Goal: Transaction & Acquisition: Purchase product/service

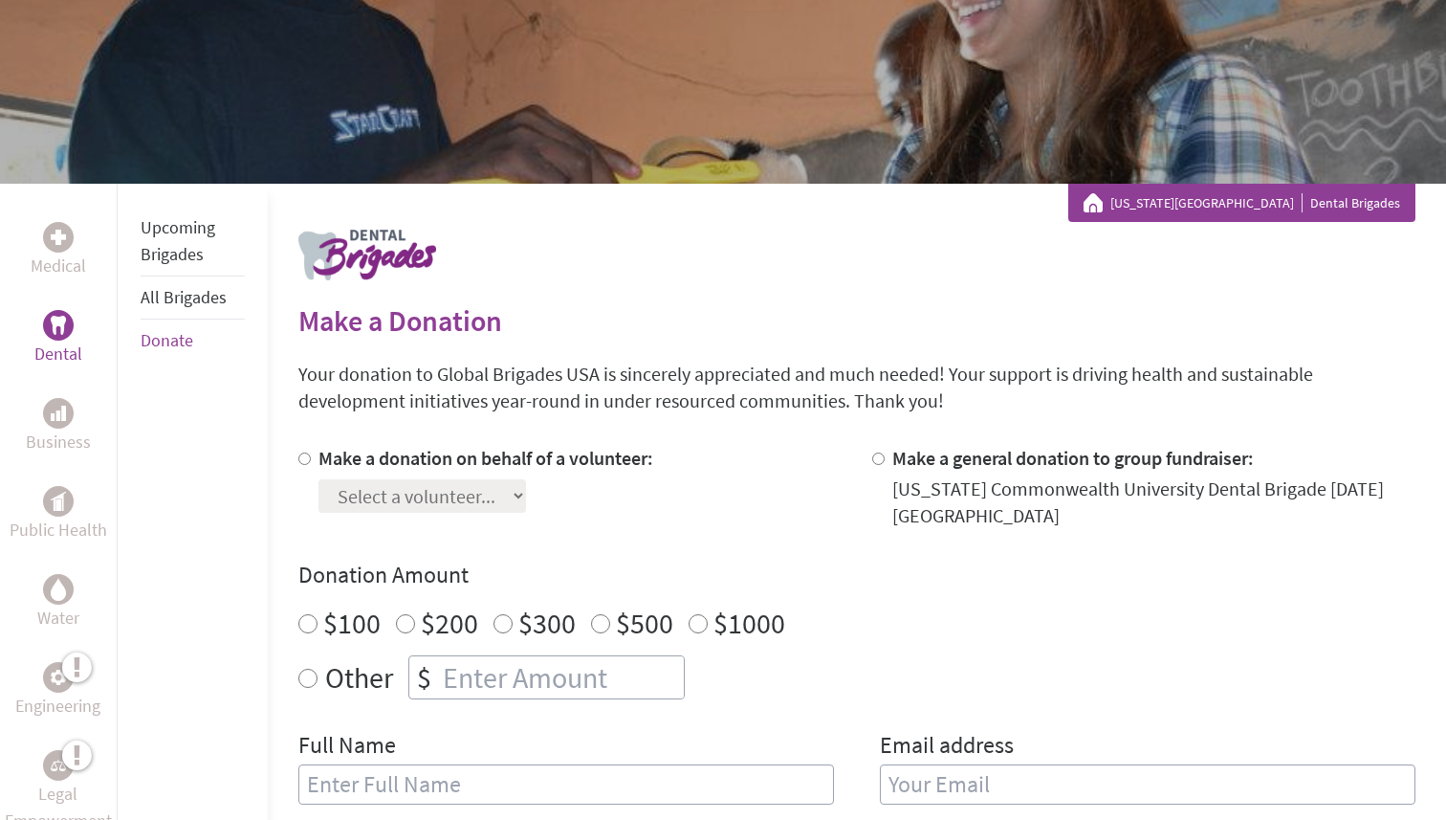
scroll to position [185, 0]
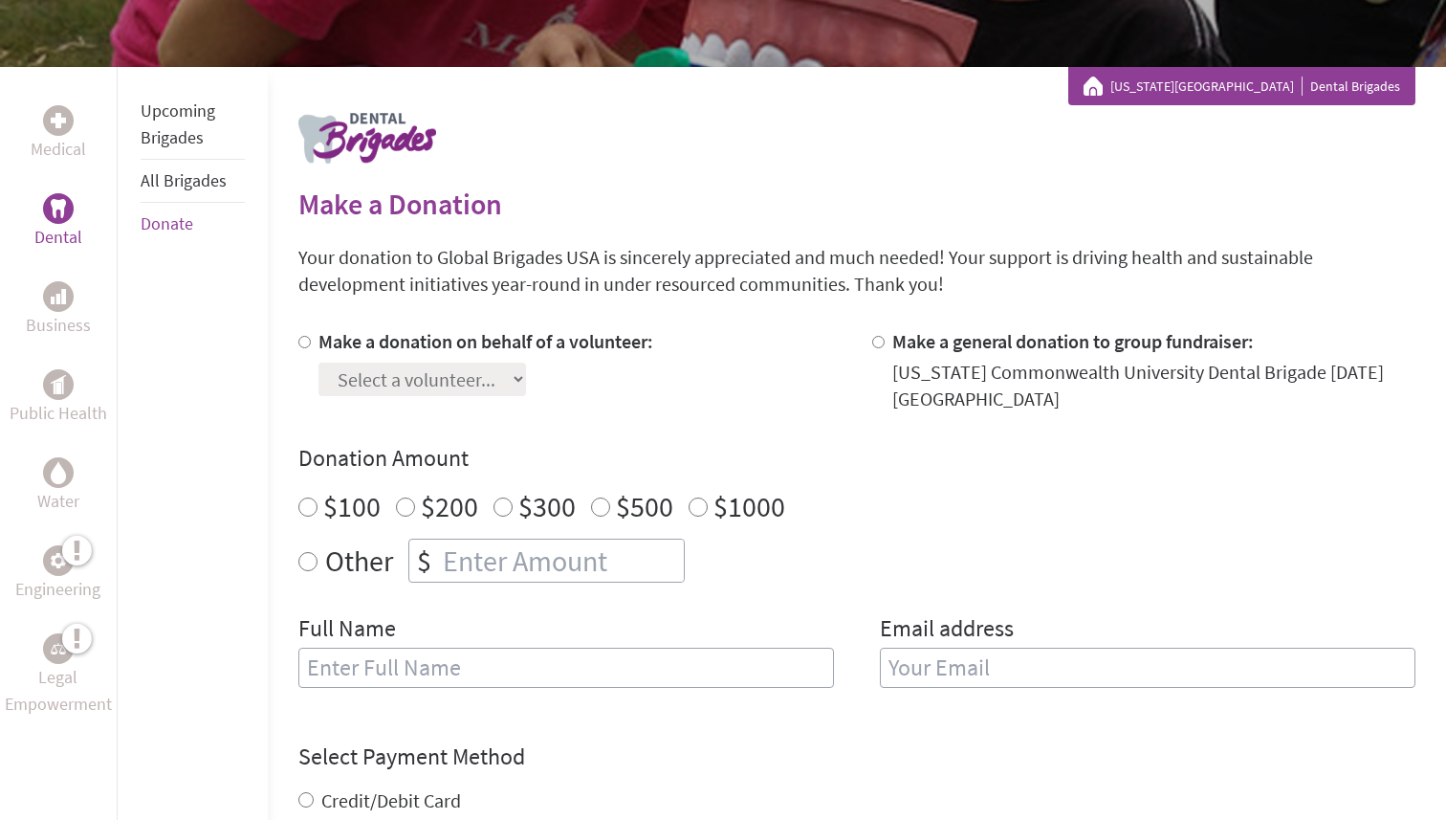
scroll to position [284, 0]
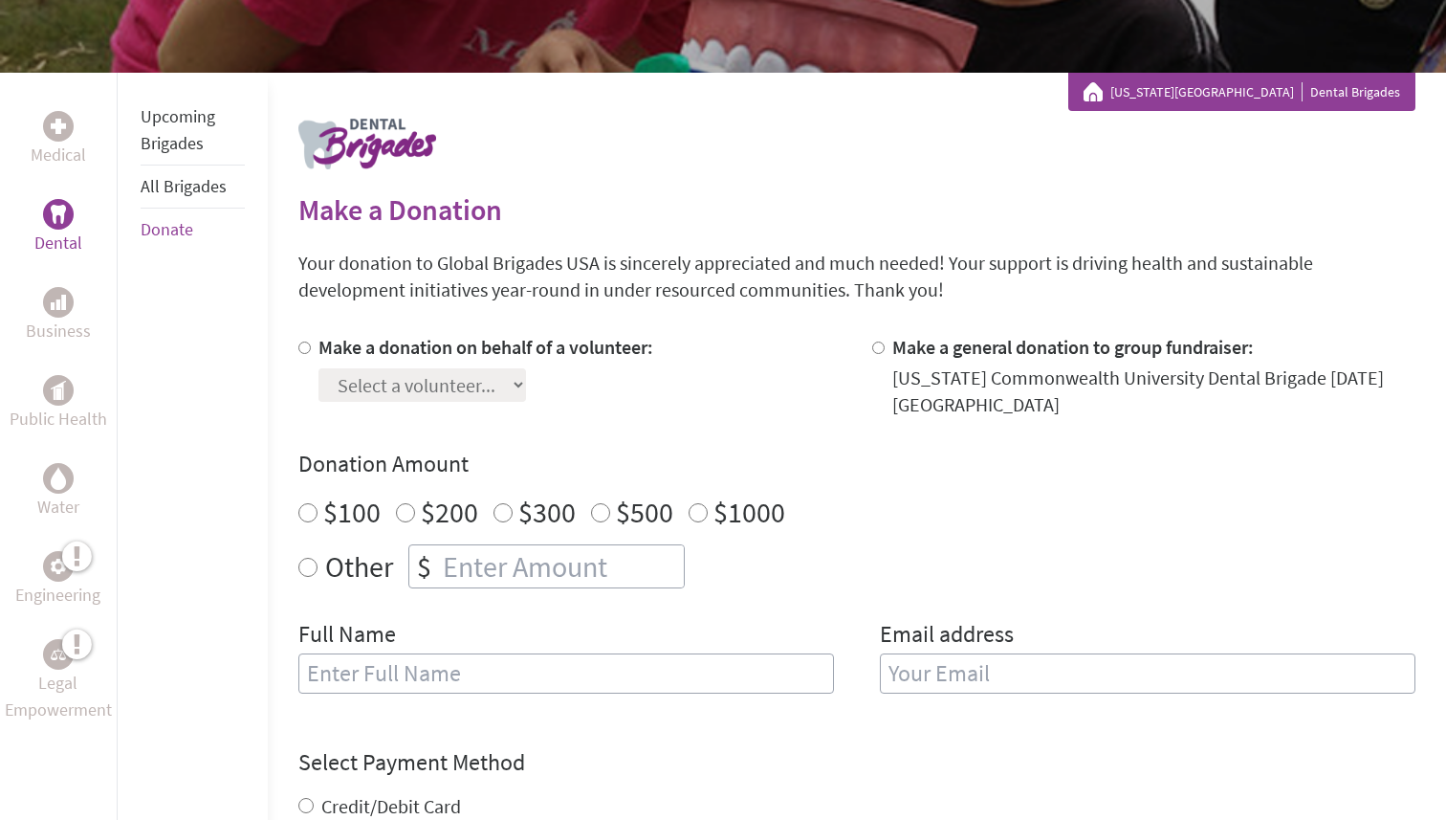
click at [346, 348] on label "Make a donation on behalf of a volunteer:" at bounding box center [486, 347] width 335 height 24
click at [311, 348] on input "Make a donation on behalf of a volunteer:" at bounding box center [304, 347] width 12 height 12
radio input "true"
click at [447, 397] on select "Select a volunteer... [PERSON_NAME] [PERSON_NAME] [PERSON_NAME] [PERSON_NAME] […" at bounding box center [423, 384] width 208 height 33
click at [449, 389] on select "Select a volunteer... [PERSON_NAME] [PERSON_NAME] [PERSON_NAME] [PERSON_NAME] […" at bounding box center [423, 384] width 208 height 33
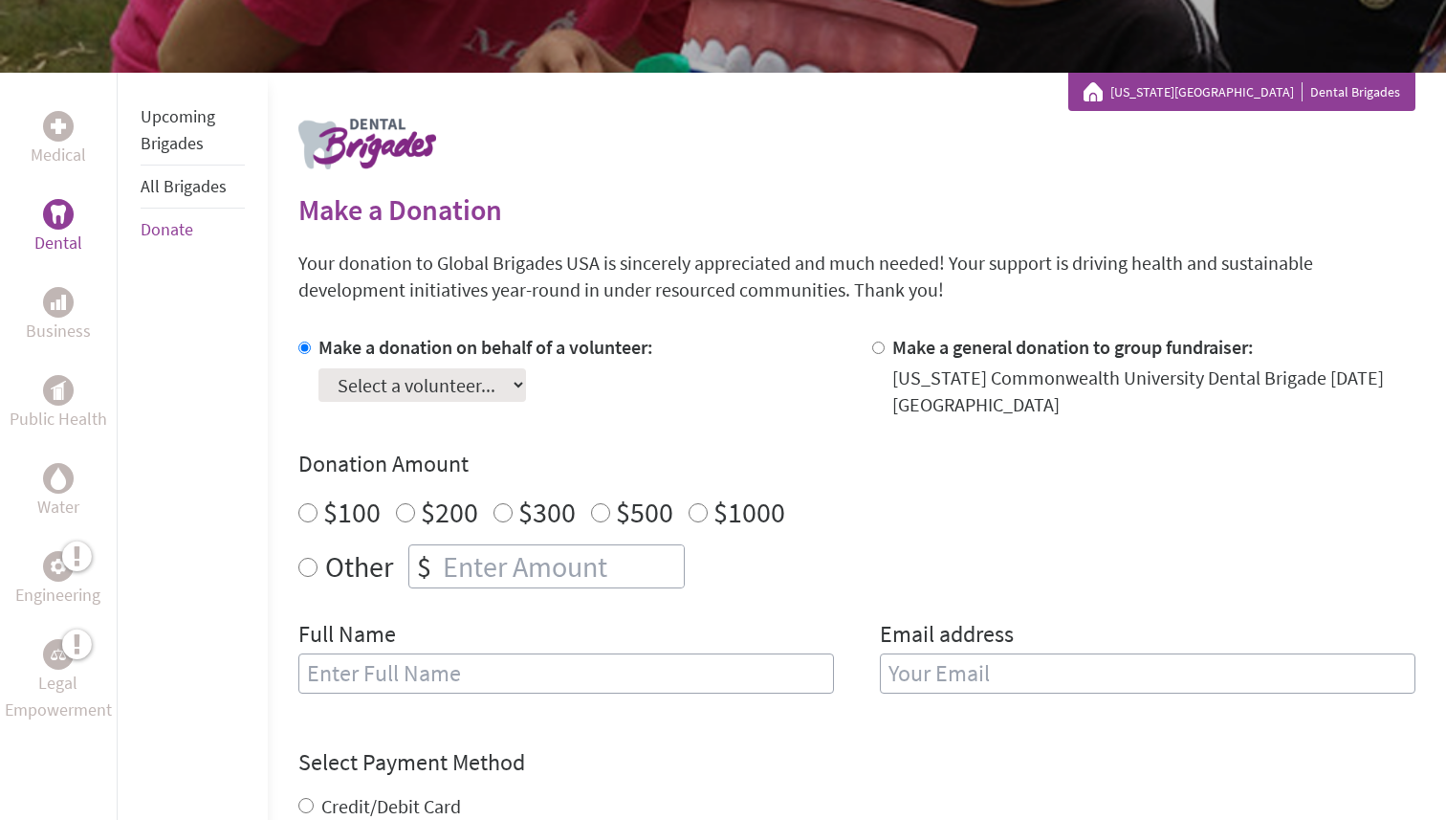
click at [473, 386] on select "Select a volunteer... [PERSON_NAME] [PERSON_NAME] [PERSON_NAME] [PERSON_NAME] […" at bounding box center [423, 384] width 208 height 33
select select "7A2E7A7F-667F-11EF-BF8B-42010A8A0043"
click at [319, 368] on select "Select a volunteer... [PERSON_NAME] [PERSON_NAME] [PERSON_NAME] [PERSON_NAME] […" at bounding box center [423, 384] width 208 height 33
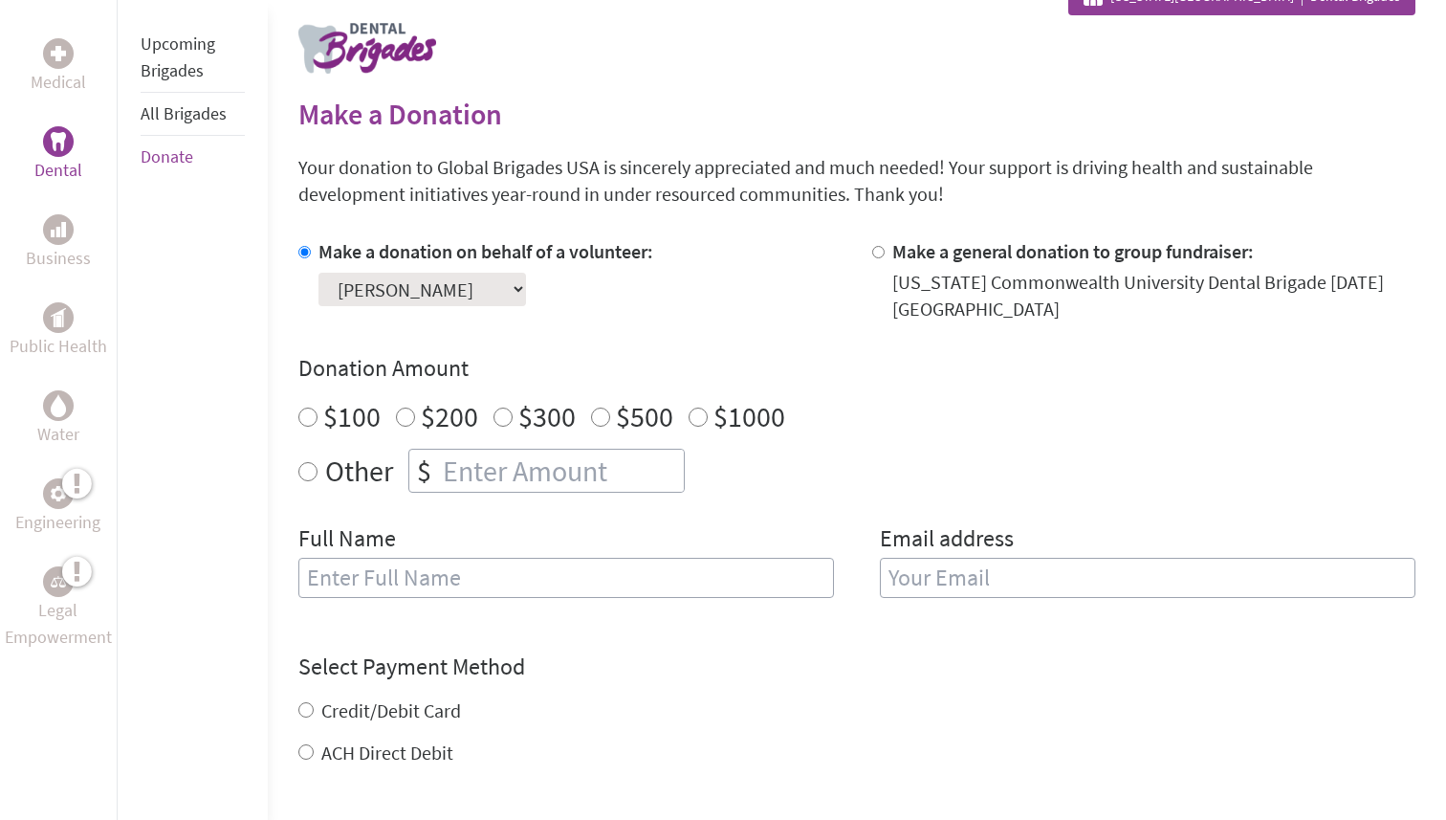
click at [398, 416] on input "$200" at bounding box center [405, 416] width 19 height 19
radio input "true"
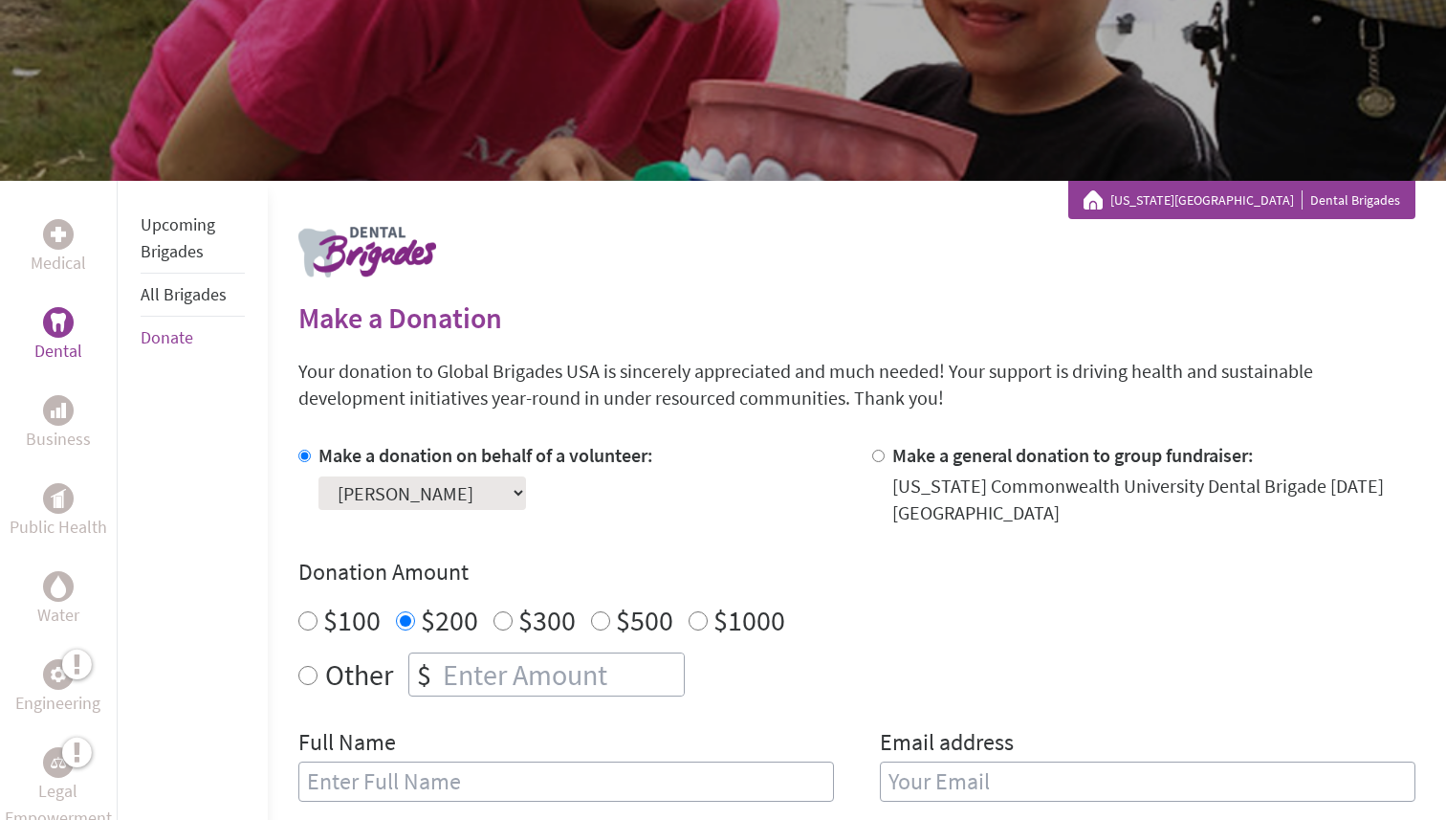
scroll to position [0, 0]
